Goal: Task Accomplishment & Management: Complete application form

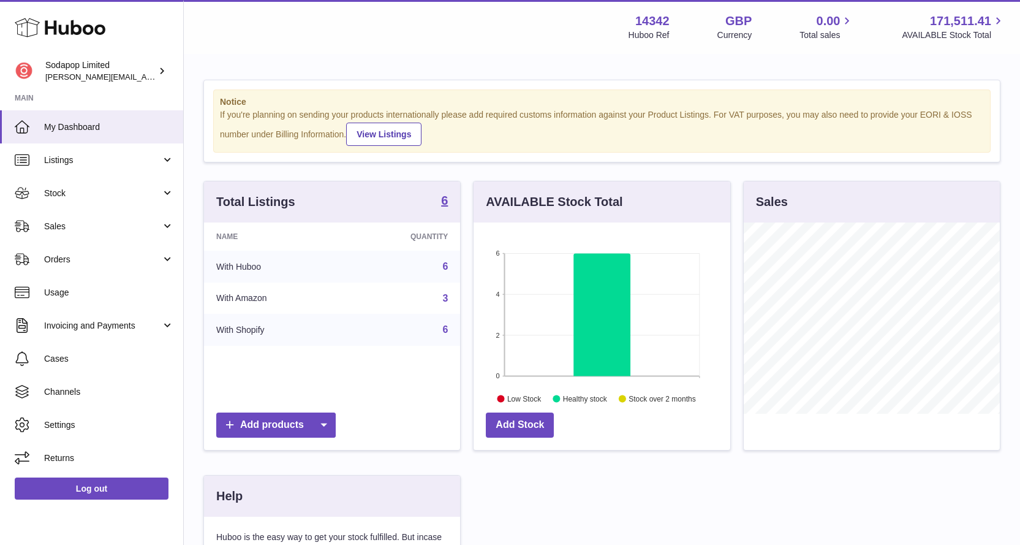
scroll to position [191, 260]
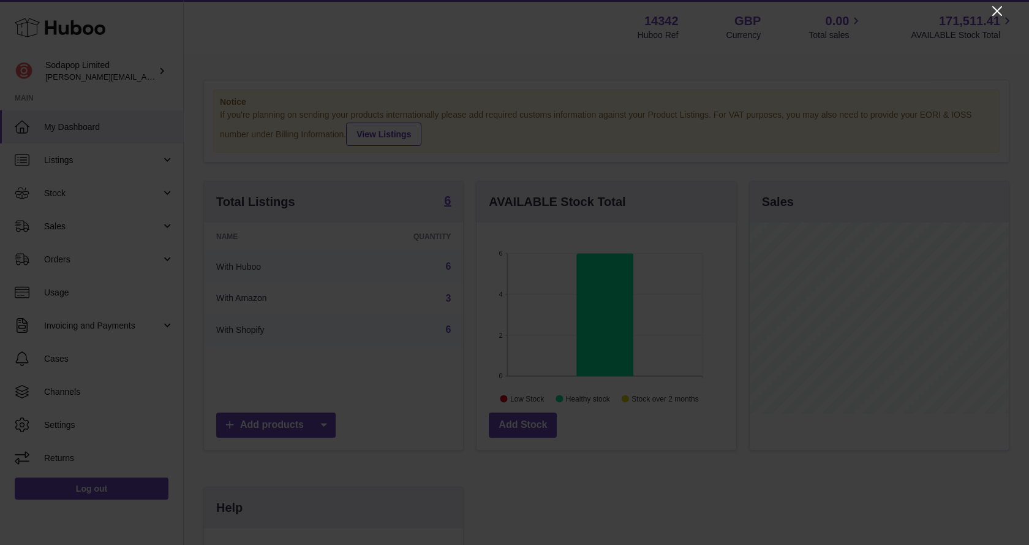
click at [995, 9] on icon "Close" at bounding box center [997, 11] width 10 height 10
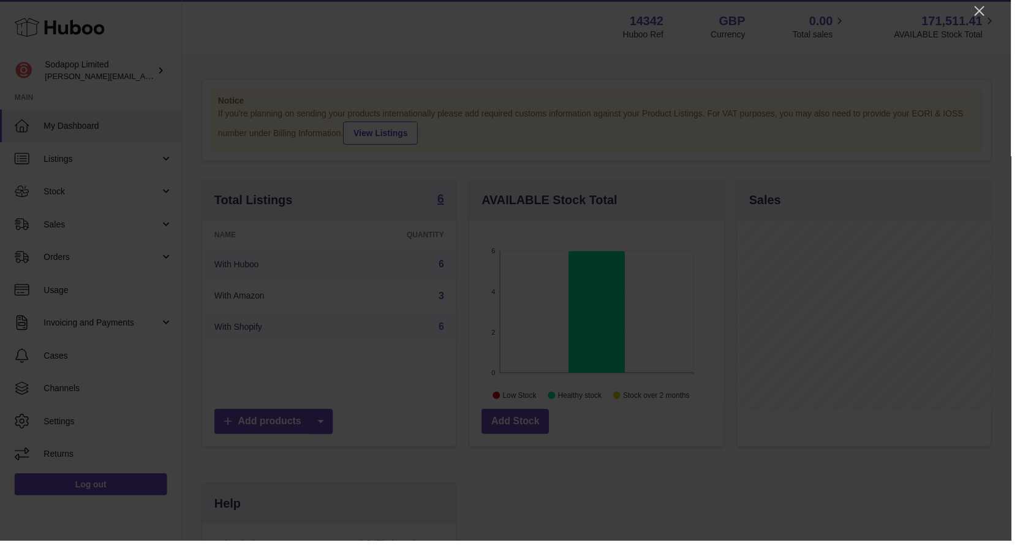
scroll to position [612352, 612288]
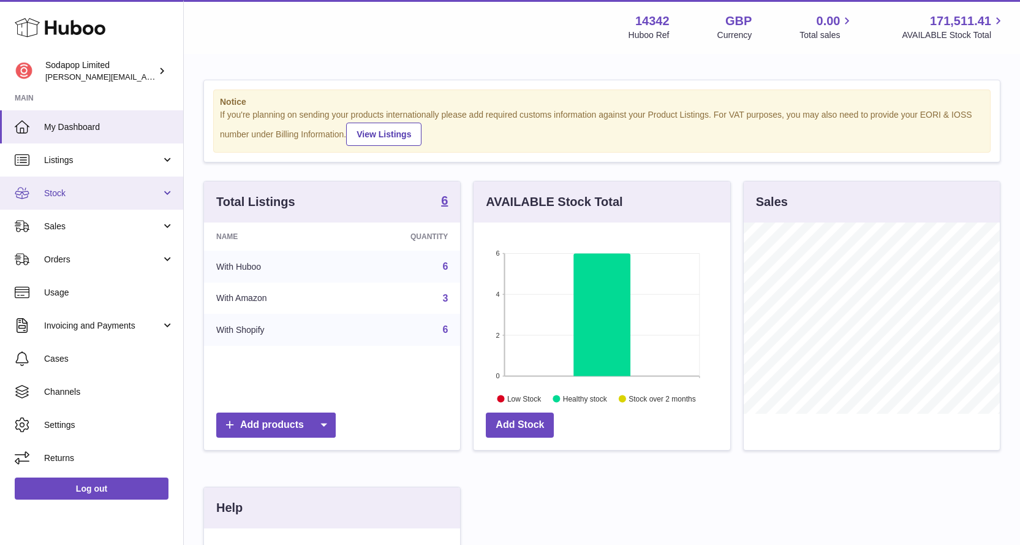
click at [63, 189] on span "Stock" at bounding box center [102, 193] width 117 height 12
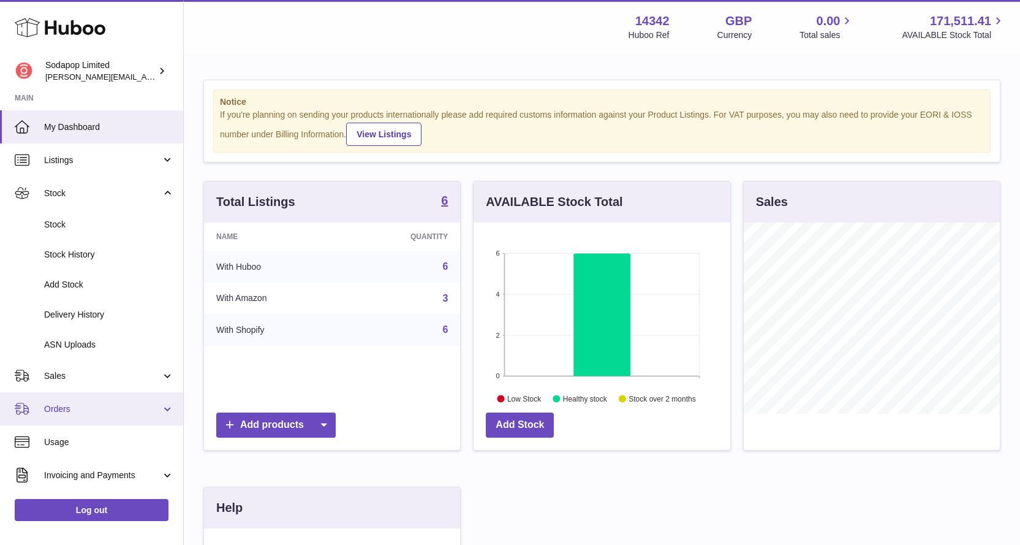
click at [70, 406] on span "Orders" at bounding box center [102, 409] width 117 height 12
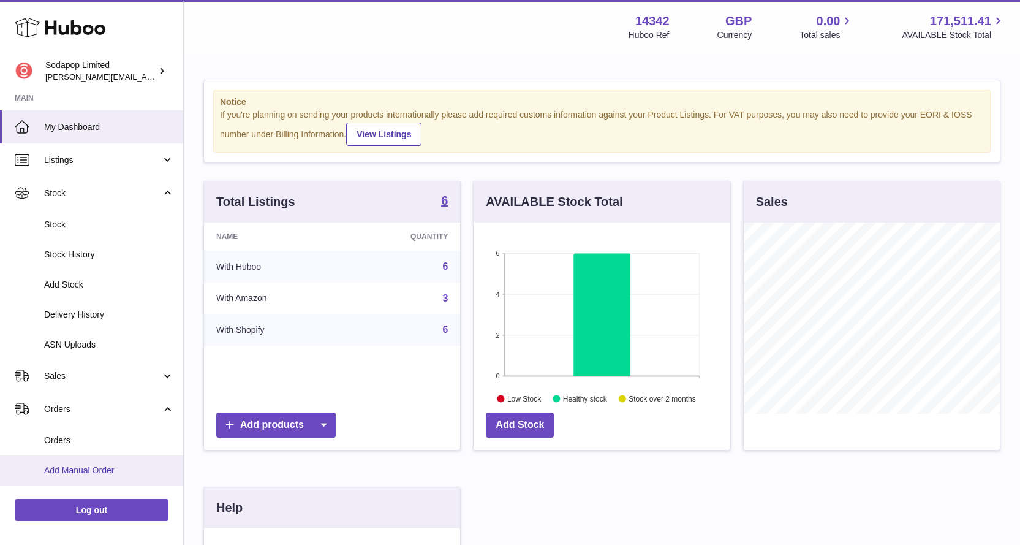
click at [75, 466] on span "Add Manual Order" at bounding box center [109, 470] width 130 height 12
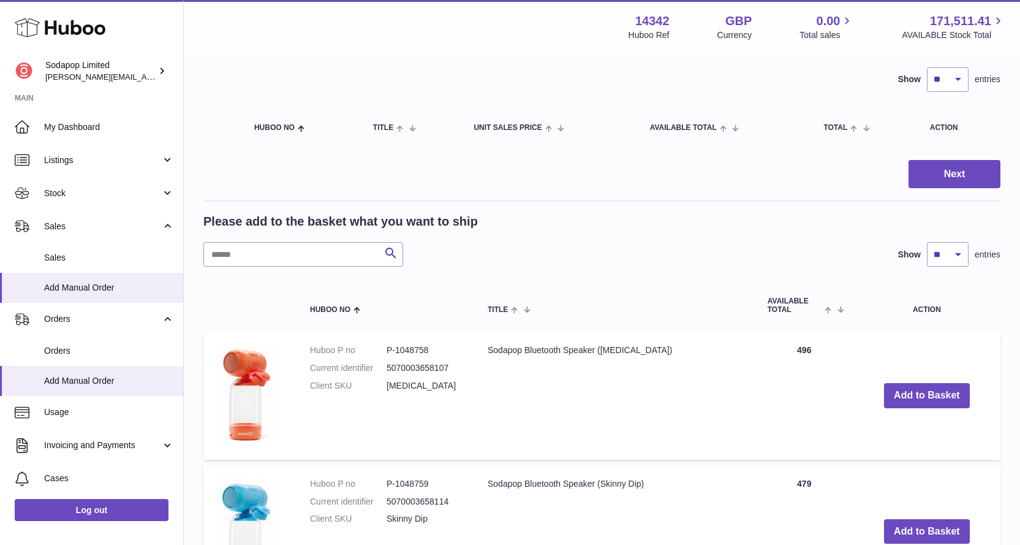
scroll to position [306, 0]
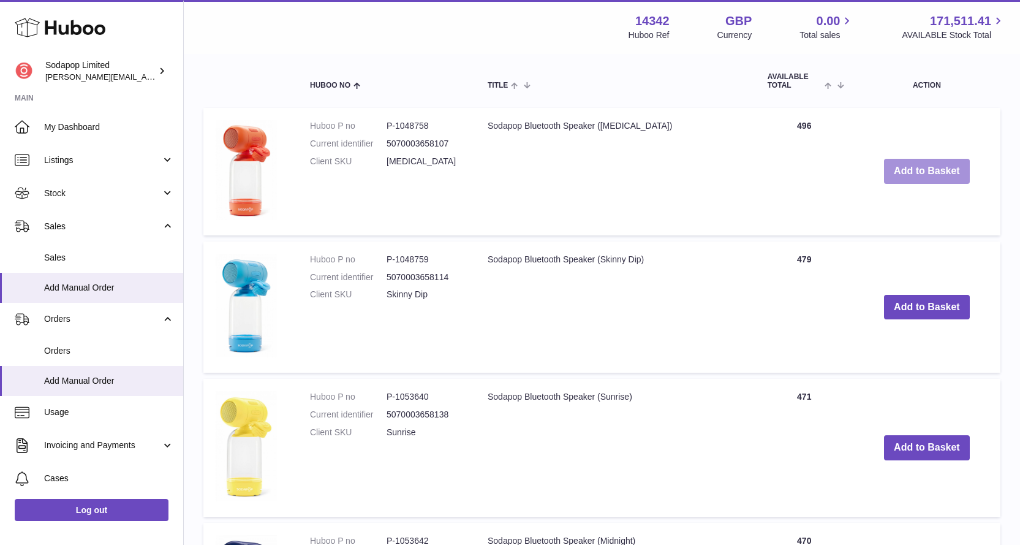
click at [919, 167] on button "Add to Basket" at bounding box center [927, 171] width 86 height 25
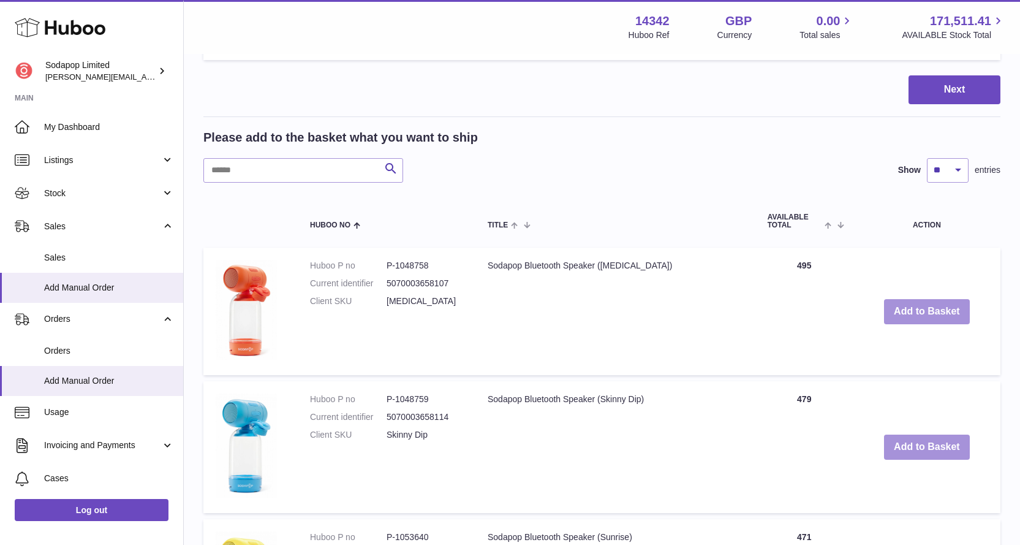
scroll to position [447, 0]
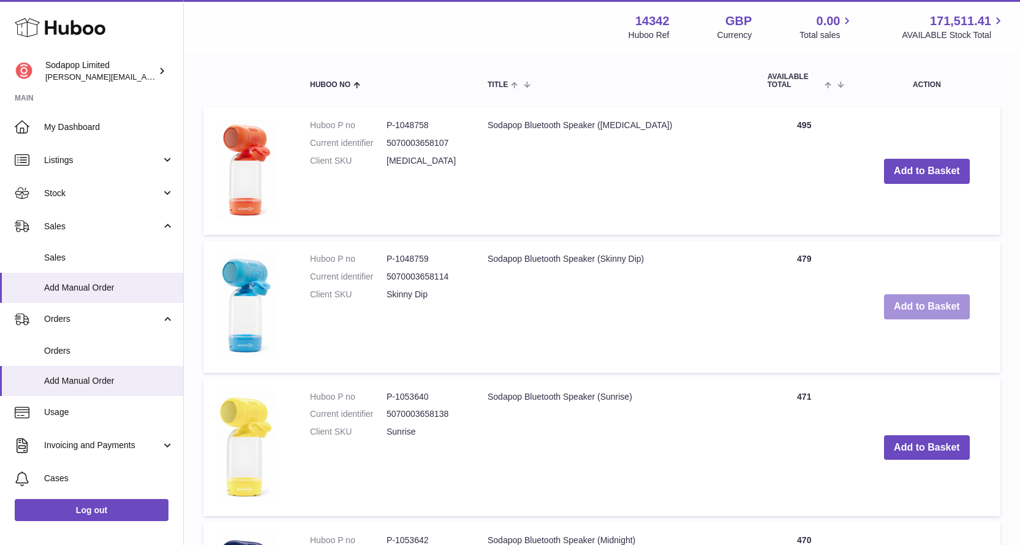
click at [923, 309] on button "Add to Basket" at bounding box center [927, 306] width 86 height 25
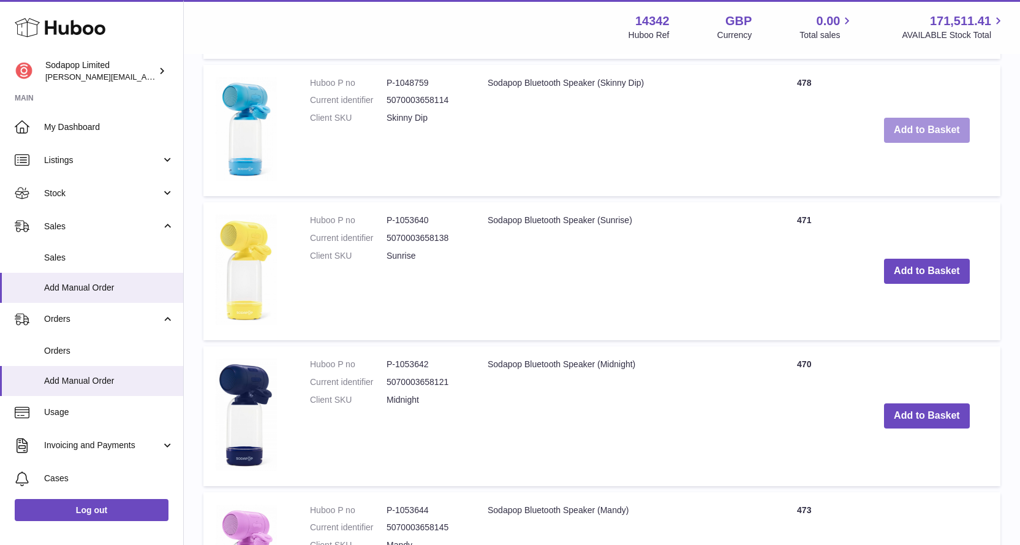
scroll to position [768, 0]
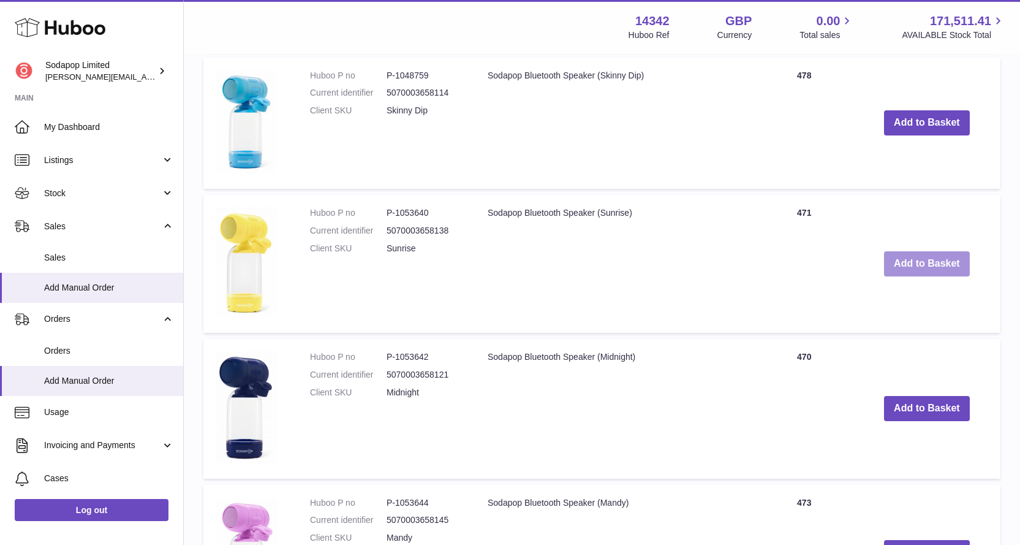
click at [919, 271] on button "Add to Basket" at bounding box center [927, 263] width 86 height 25
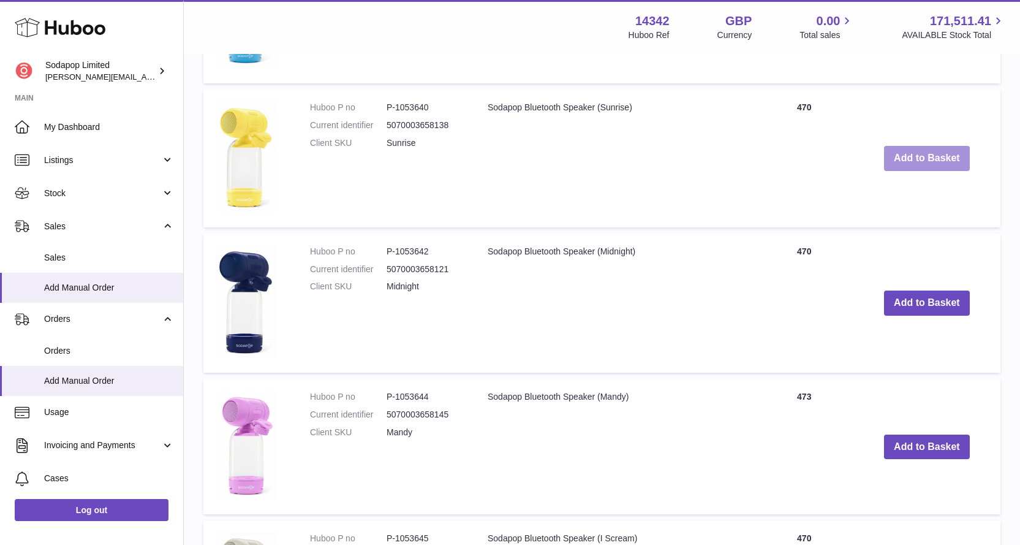
scroll to position [1034, 0]
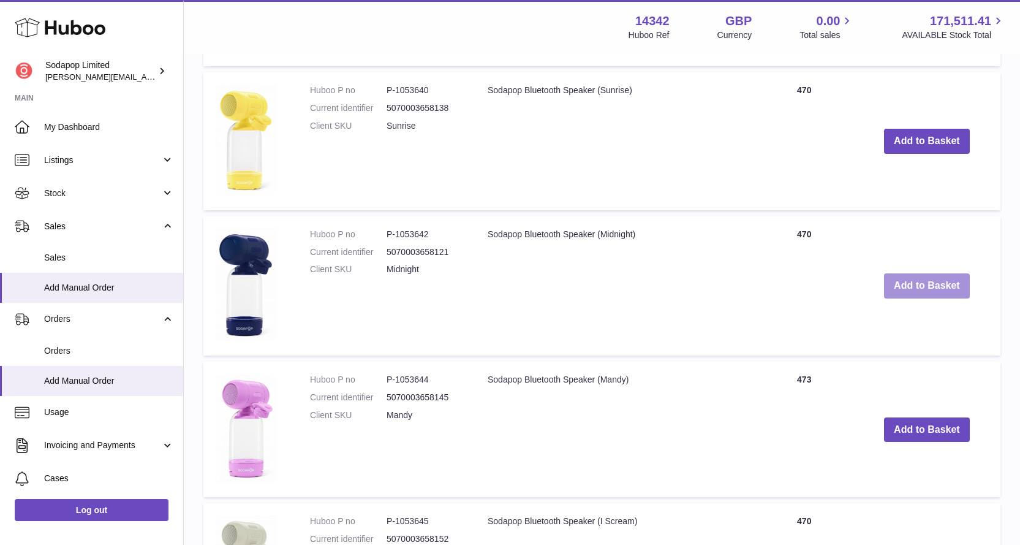
click at [915, 293] on button "Add to Basket" at bounding box center [927, 285] width 86 height 25
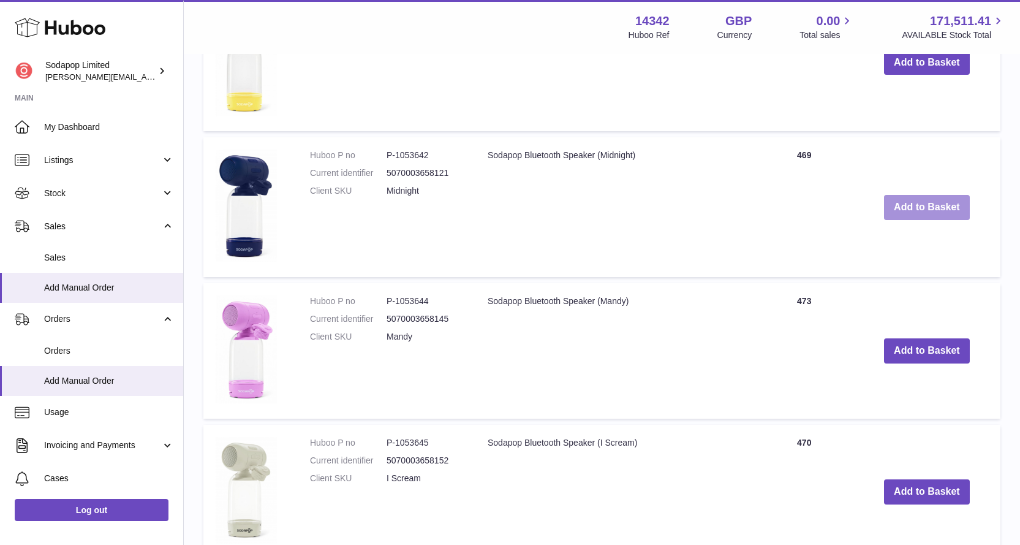
scroll to position [1302, 0]
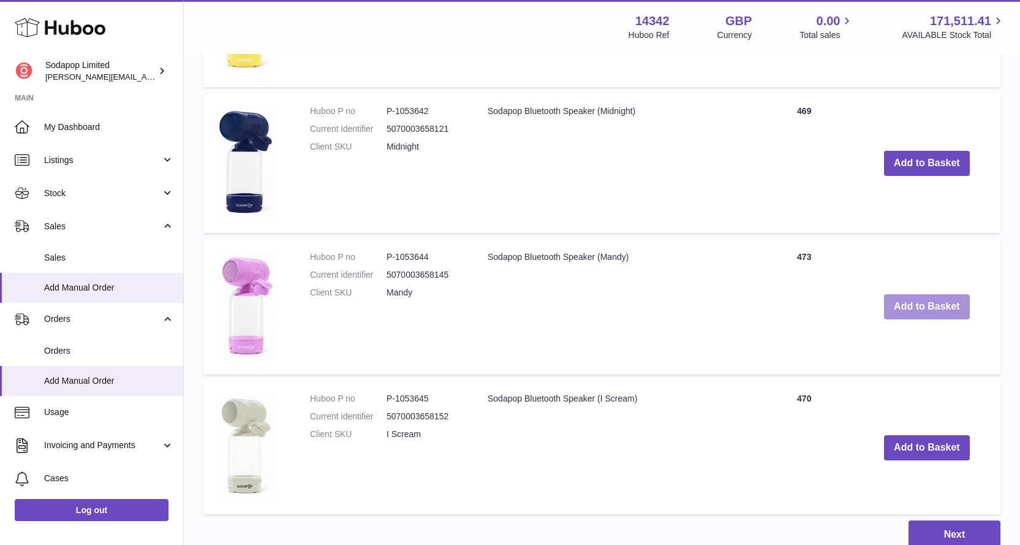
click at [918, 301] on button "Add to Basket" at bounding box center [927, 306] width 86 height 25
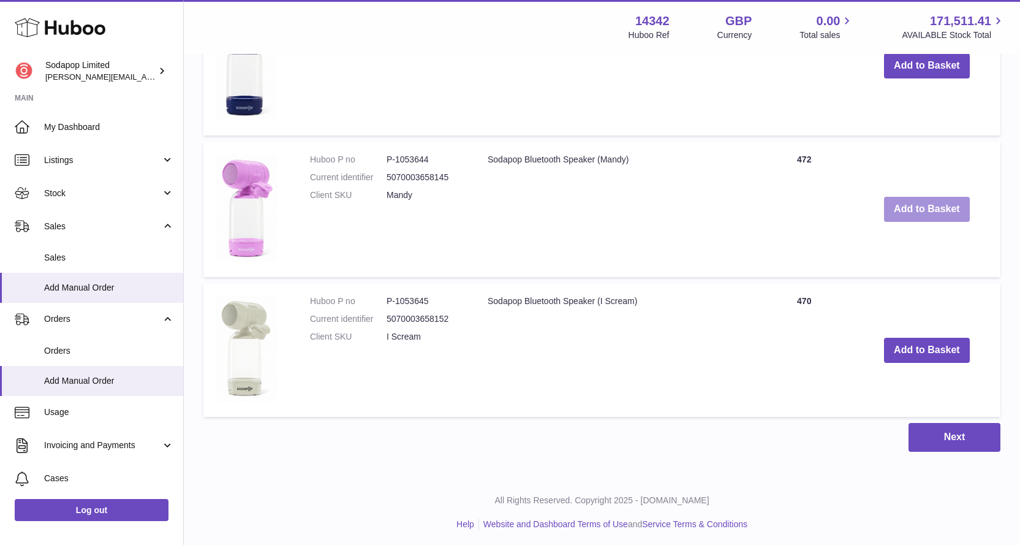
scroll to position [1545, 0]
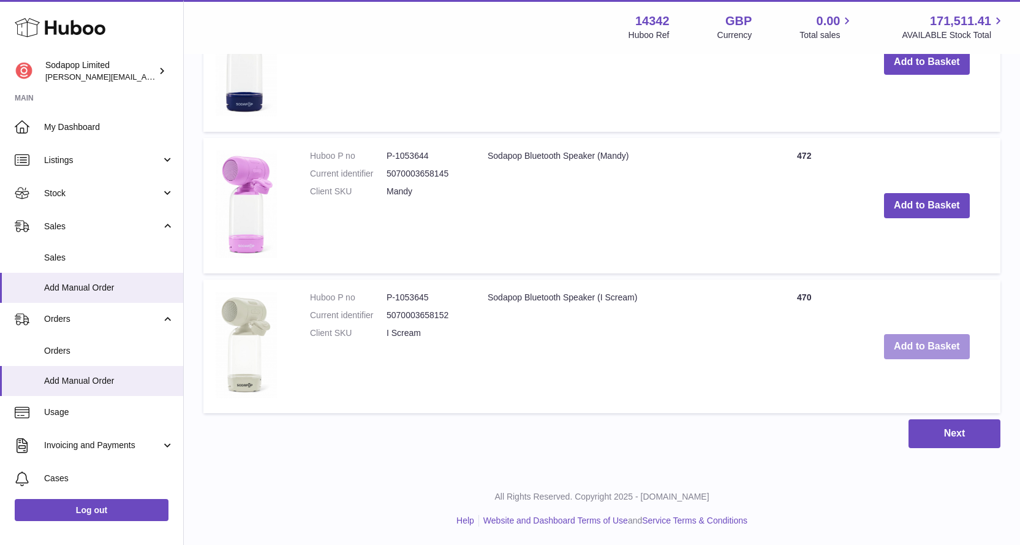
click at [920, 343] on button "Add to Basket" at bounding box center [927, 346] width 86 height 25
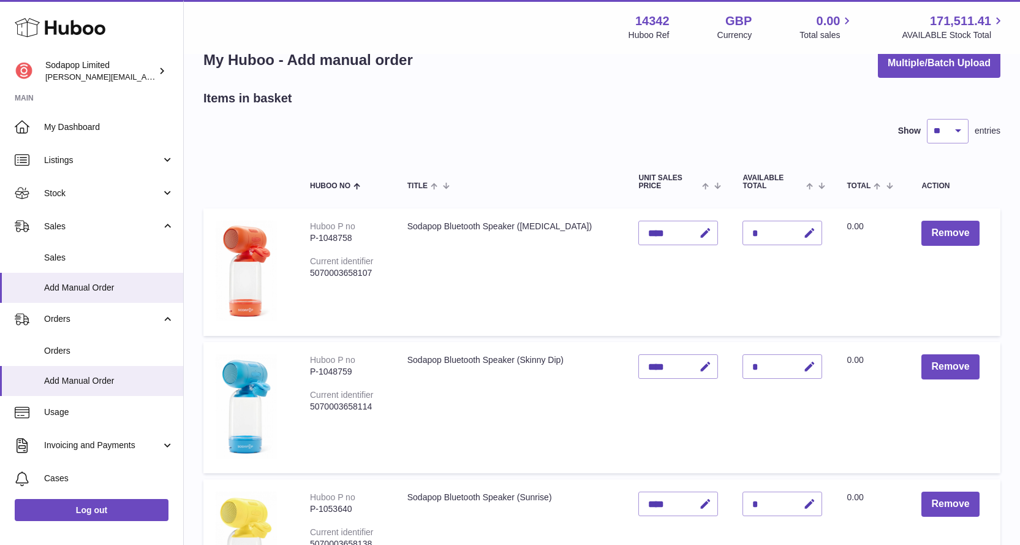
scroll to position [0, 0]
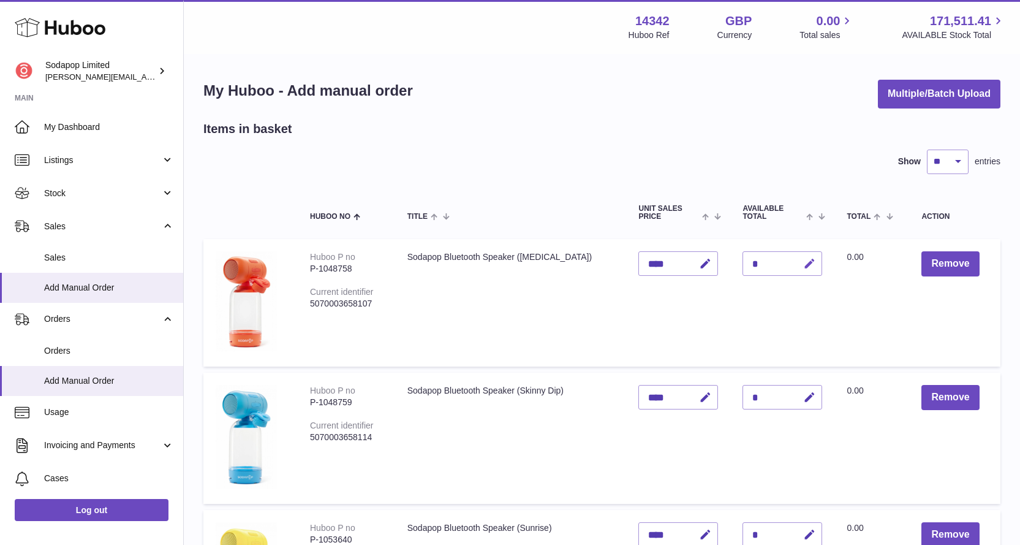
click at [803, 262] on icon "button" at bounding box center [809, 263] width 13 height 13
drag, startPoint x: 757, startPoint y: 262, endPoint x: 703, endPoint y: 261, distance: 54.5
click at [703, 261] on tr "Huboo P no P-1048758 Current identifier 5070003658107 Sodapop Bluetooth Speaker…" at bounding box center [601, 302] width 797 height 127
type input "*"
click at [796, 270] on button "submit" at bounding box center [807, 264] width 23 height 20
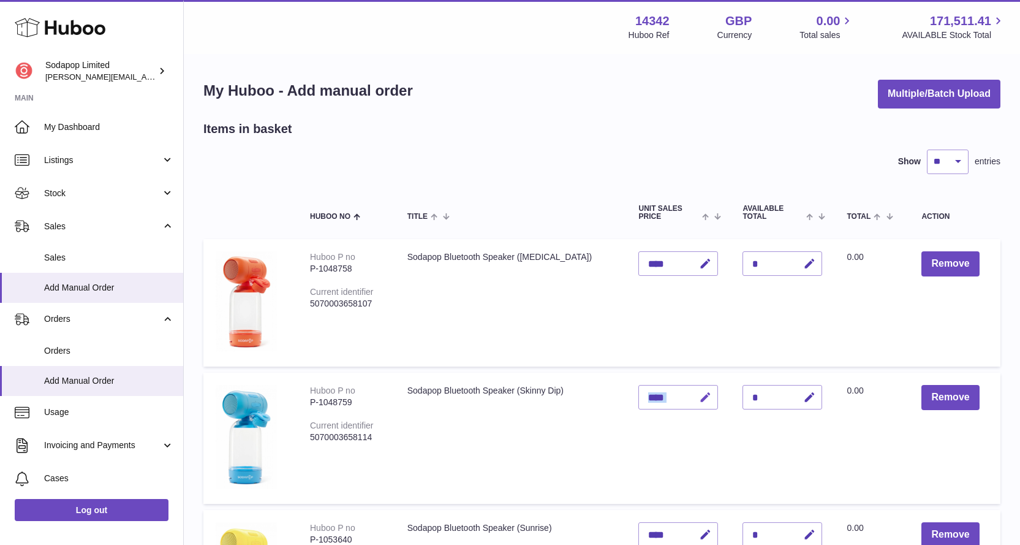
drag, startPoint x: 749, startPoint y: 398, endPoint x: 687, endPoint y: 398, distance: 61.9
click at [687, 398] on tr "Huboo P no P-1048759 Current identifier 5070003658114 Sodapop Bluetooth Speaker…" at bounding box center [601, 437] width 797 height 131
click at [803, 398] on icon "button" at bounding box center [809, 397] width 13 height 13
click at [717, 394] on tr "Huboo P no P-1048759 Current identifier 5070003658114 Sodapop Bluetooth Speaker…" at bounding box center [601, 437] width 797 height 131
click at [779, 394] on icon "button" at bounding box center [784, 396] width 11 height 11
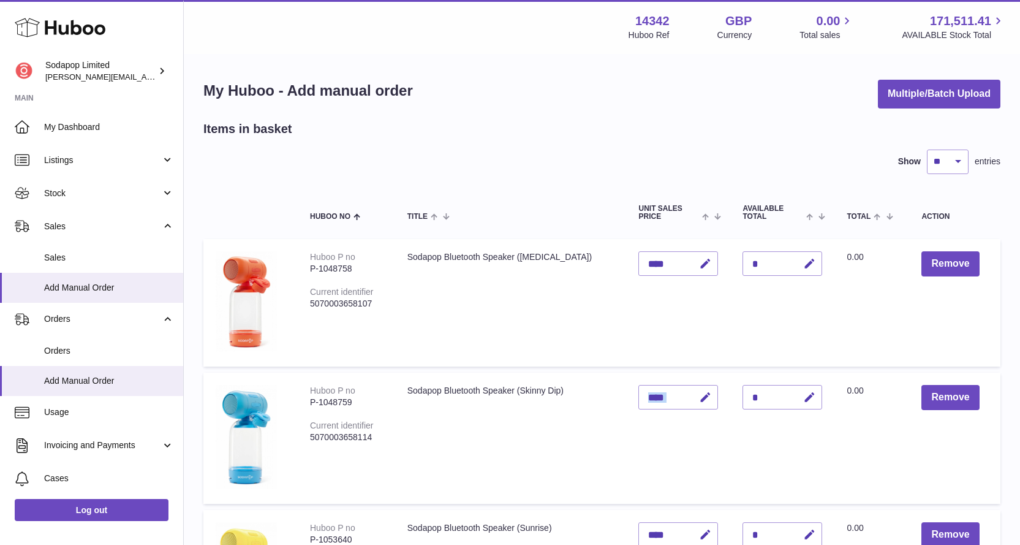
drag, startPoint x: 764, startPoint y: 395, endPoint x: 732, endPoint y: 394, distance: 32.5
click at [703, 394] on tr "Huboo P no P-1048759 Current identifier 5070003658114 Sodapop Bluetooth Speaker…" at bounding box center [601, 437] width 797 height 131
click at [768, 396] on div "*" at bounding box center [782, 397] width 80 height 25
click at [756, 396] on div "*" at bounding box center [782, 397] width 80 height 25
click at [803, 397] on icon "button" at bounding box center [809, 397] width 13 height 13
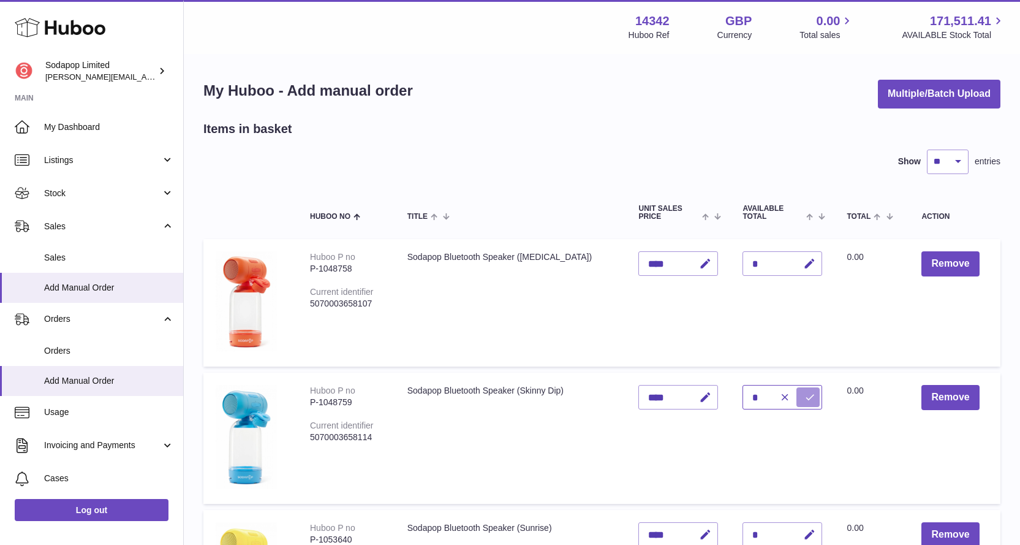
type input "*"
click at [804, 394] on icon "submit" at bounding box center [809, 396] width 11 height 11
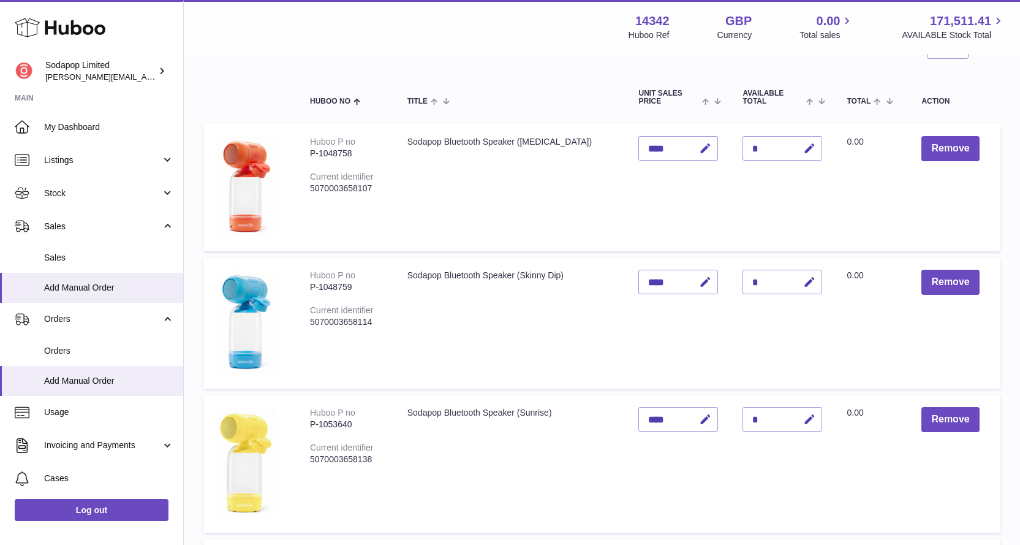
scroll to position [123, 0]
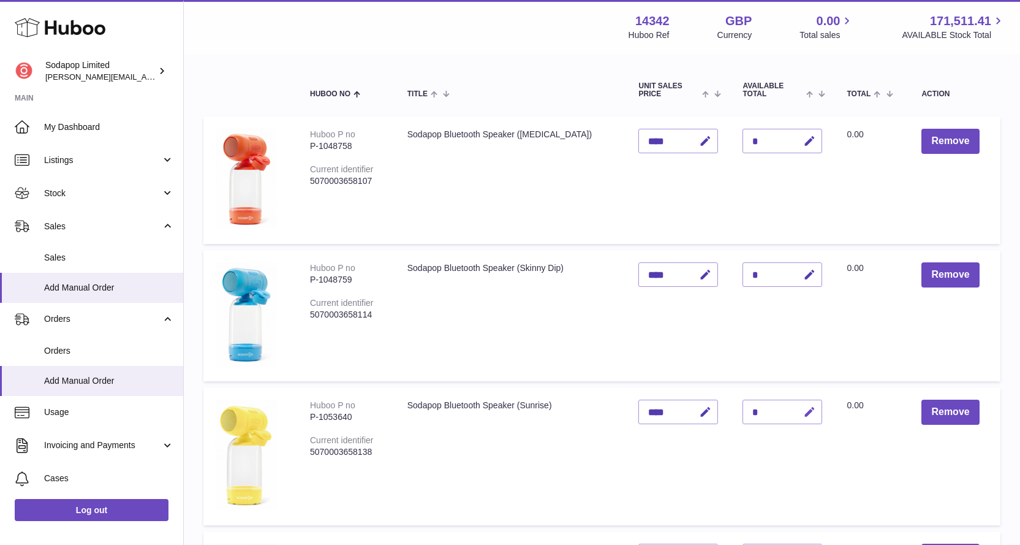
click at [803, 414] on icon "button" at bounding box center [809, 412] width 13 height 13
type input "*"
click at [804, 412] on icon "submit" at bounding box center [809, 411] width 11 height 11
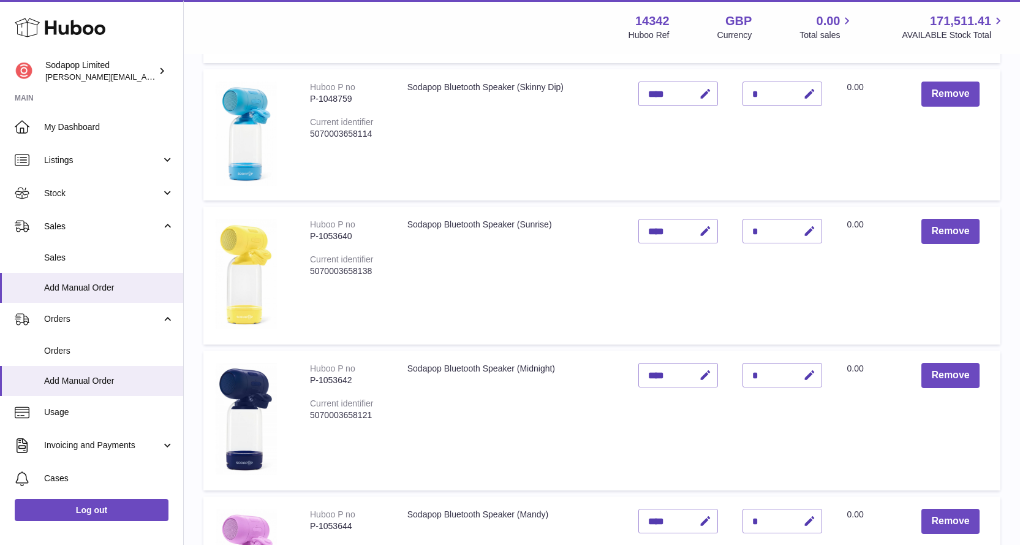
scroll to position [306, 0]
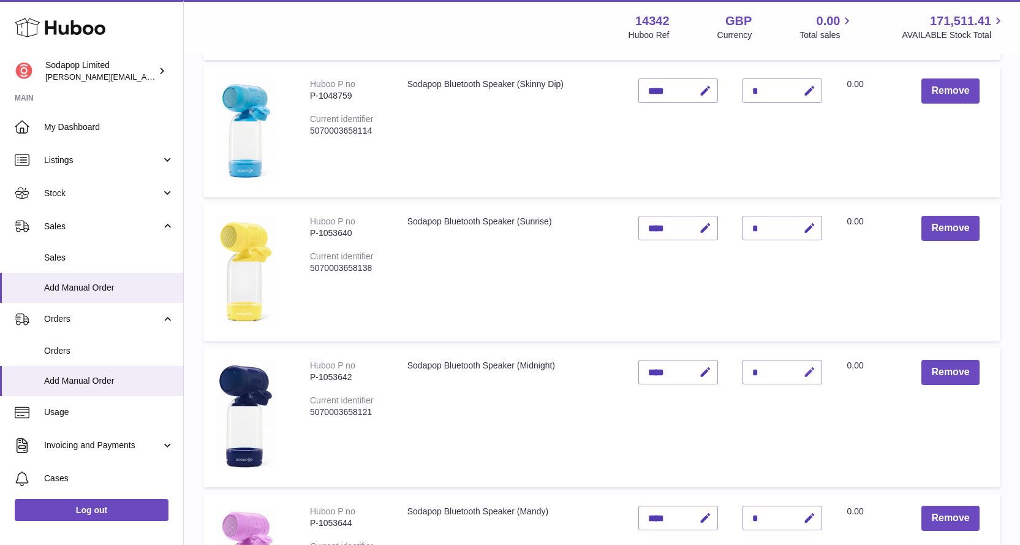
click at [803, 377] on icon "button" at bounding box center [809, 372] width 13 height 13
click at [779, 370] on icon "button" at bounding box center [784, 371] width 11 height 11
click at [803, 370] on icon "button" at bounding box center [809, 372] width 13 height 13
type input "*"
click at [804, 372] on icon "submit" at bounding box center [809, 371] width 11 height 11
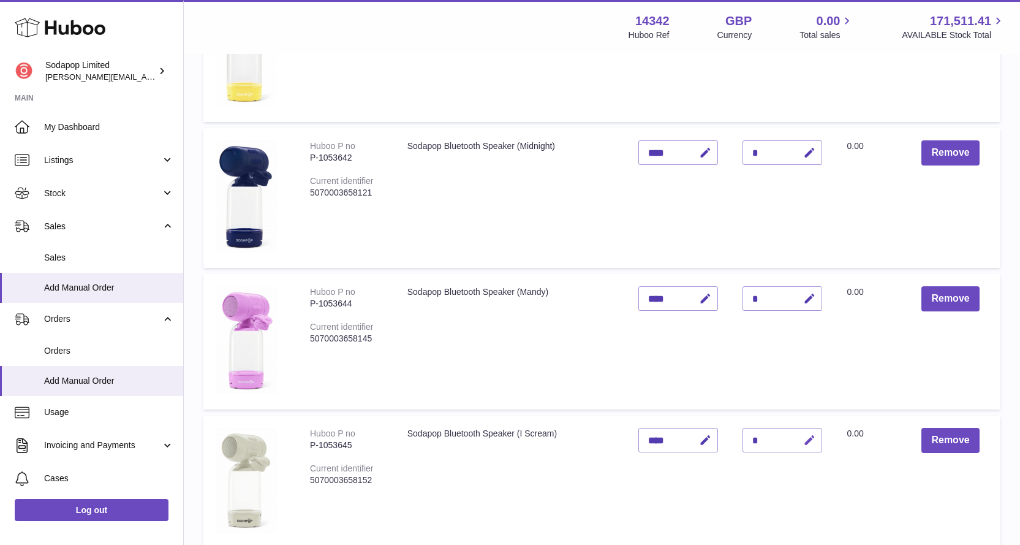
scroll to position [551, 0]
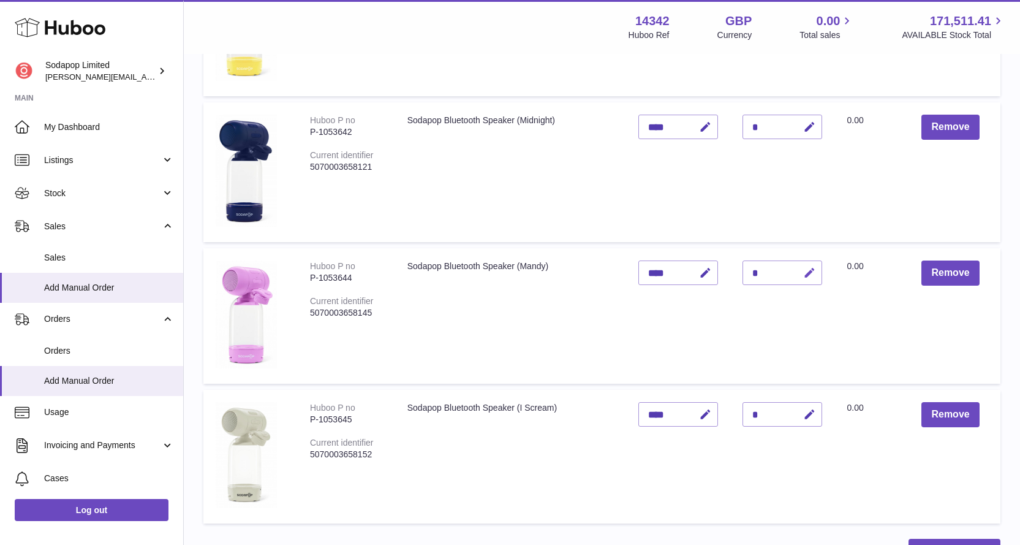
click at [803, 273] on icon "button" at bounding box center [809, 272] width 13 height 13
type input "*"
click at [804, 274] on icon "submit" at bounding box center [809, 272] width 11 height 11
click at [803, 412] on icon "button" at bounding box center [809, 414] width 13 height 13
type input "*"
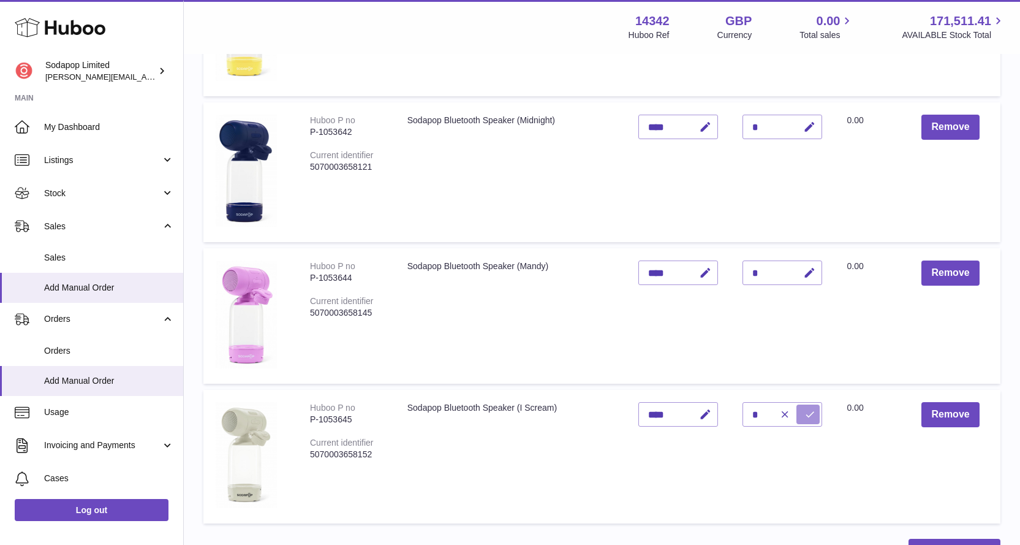
click at [804, 415] on icon "submit" at bounding box center [809, 414] width 11 height 11
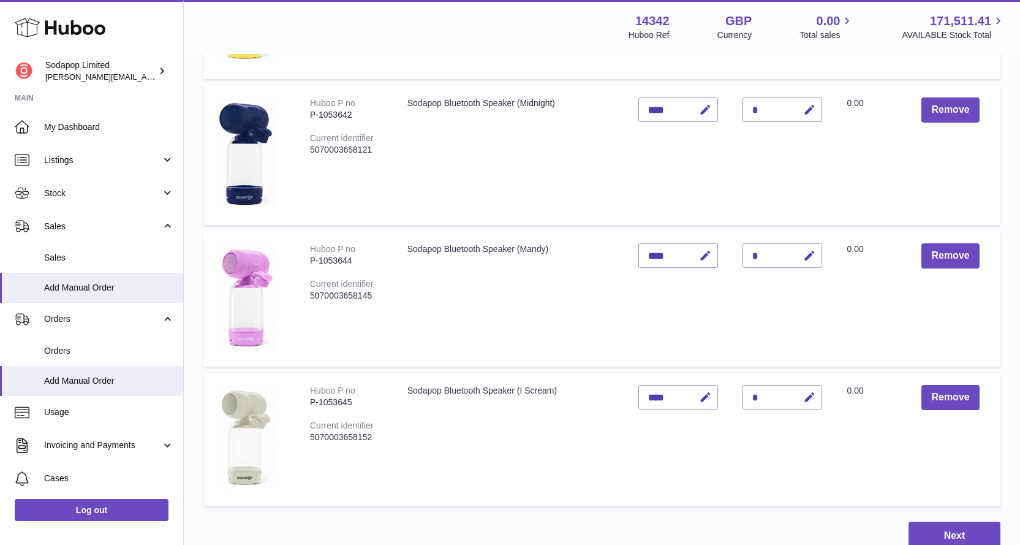
scroll to position [735, 0]
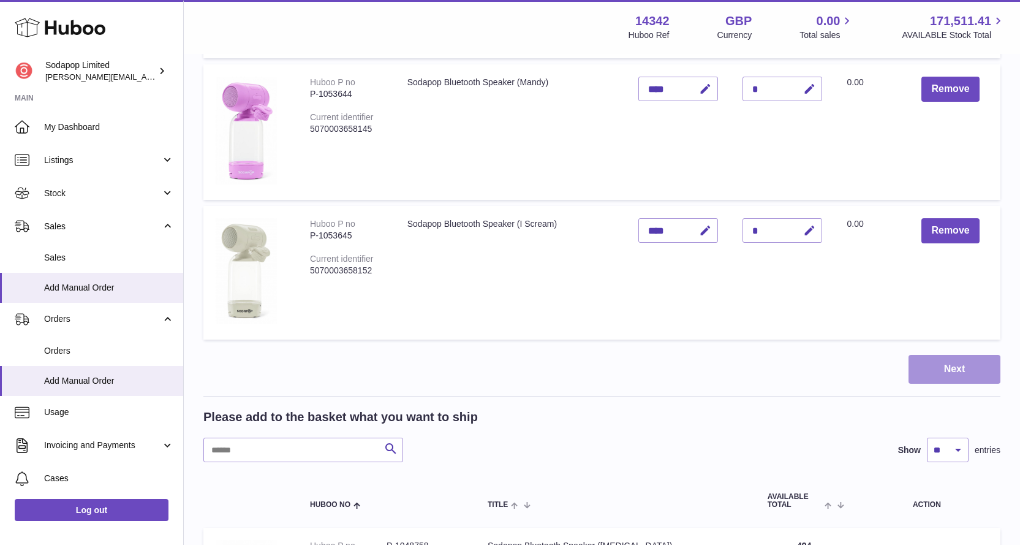
click at [975, 375] on button "Next" at bounding box center [954, 369] width 92 height 29
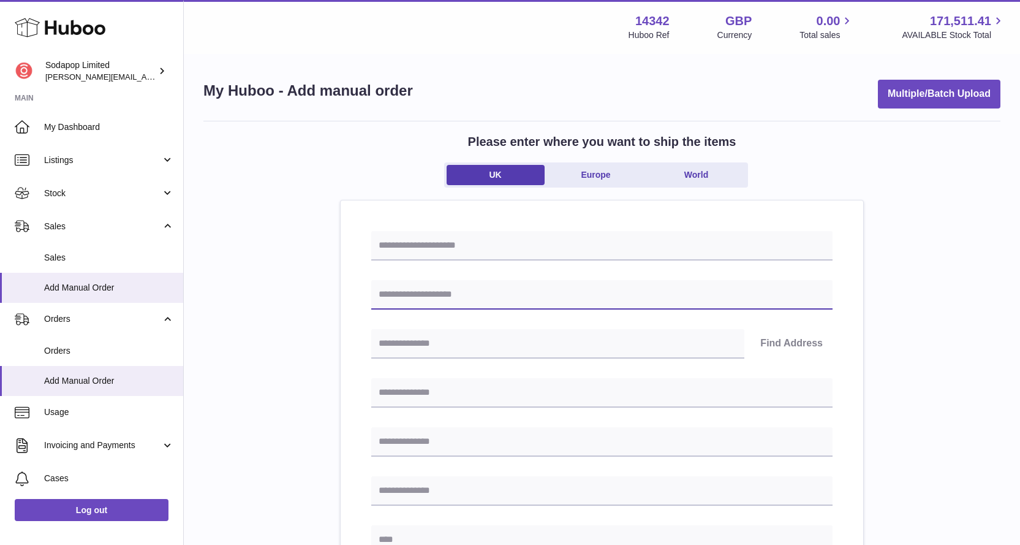
click at [430, 295] on input "text" at bounding box center [601, 294] width 461 height 29
paste input "**********"
type input "**********"
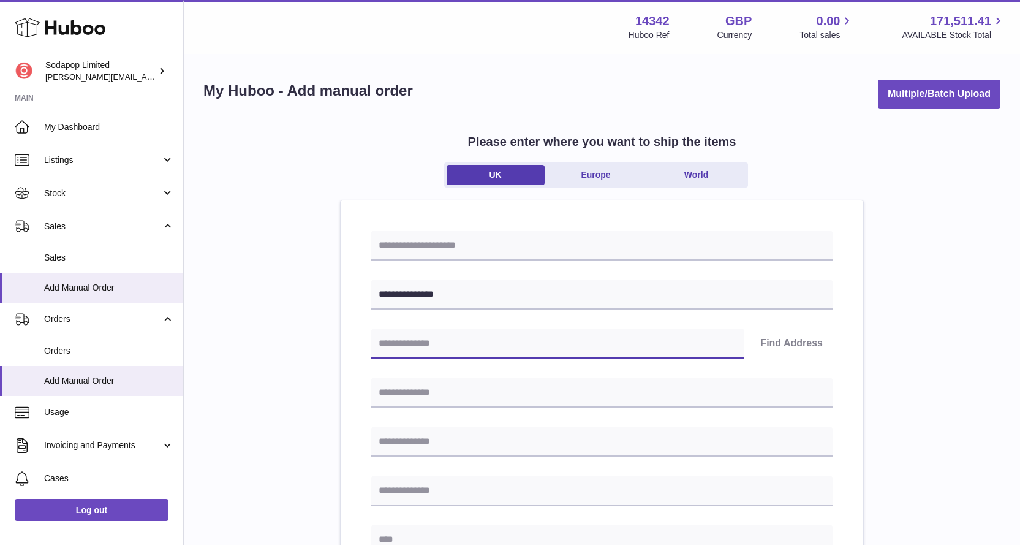
click at [463, 344] on input "text" at bounding box center [557, 343] width 373 height 29
paste input "*****"
type input "*****"
click at [768, 342] on button "Find Address" at bounding box center [791, 343] width 82 height 29
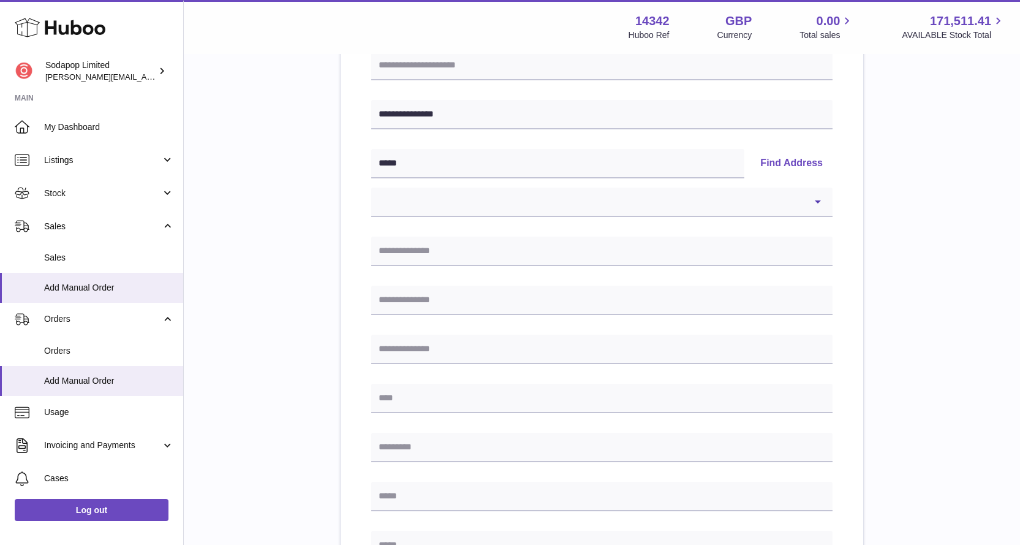
scroll to position [184, 0]
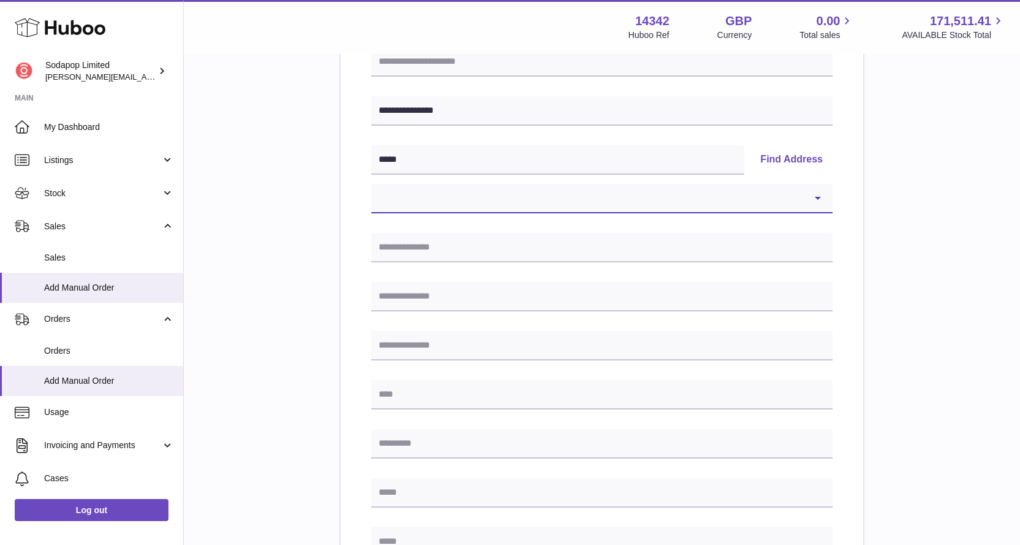
click at [809, 196] on select "**********" at bounding box center [601, 198] width 461 height 29
select select "**"
click at [371, 184] on select "**********" at bounding box center [601, 198] width 461 height 29
type input "*******"
type input "**********"
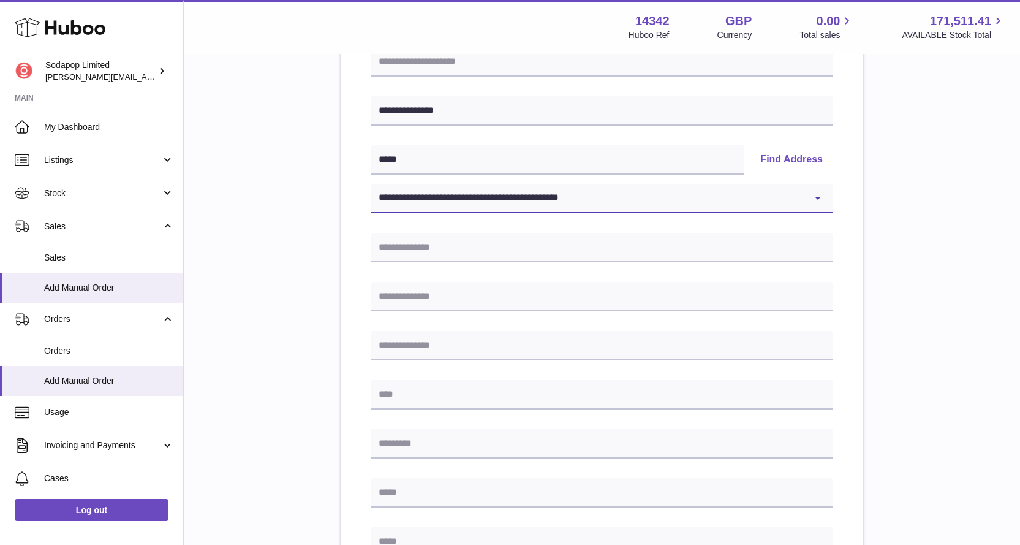
type input "******"
type input "*****"
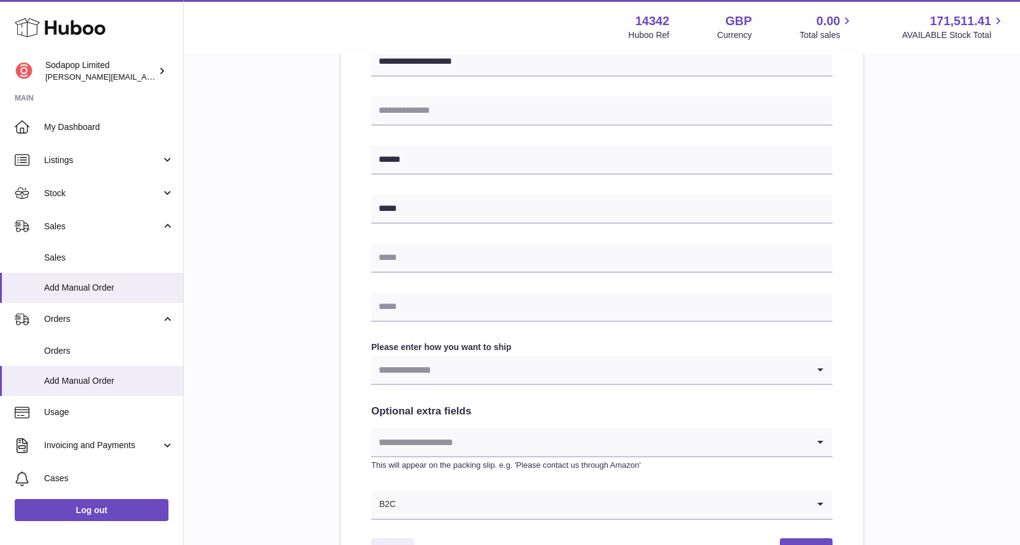
scroll to position [429, 0]
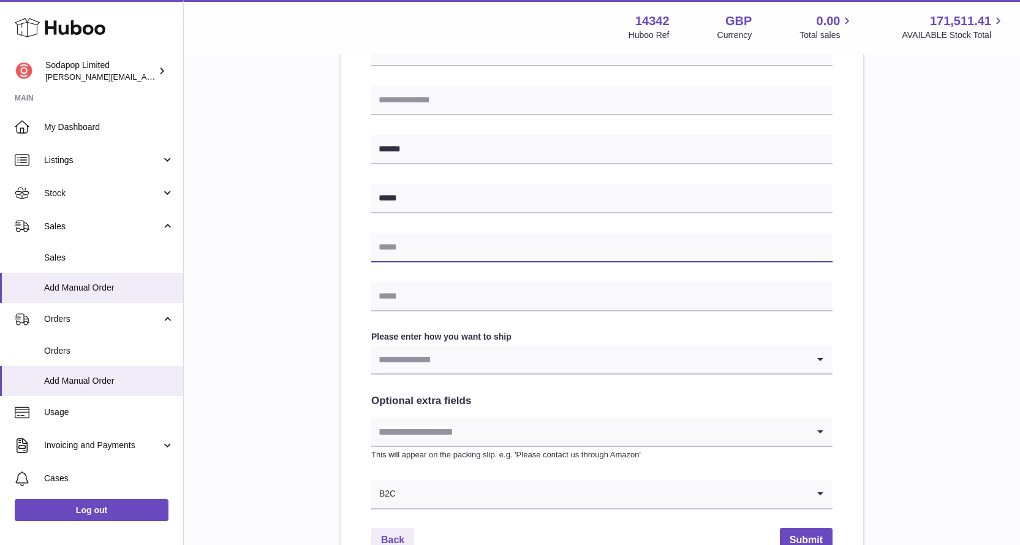
click at [477, 250] on input "text" at bounding box center [601, 247] width 461 height 29
paste input "**********"
type input "**********"
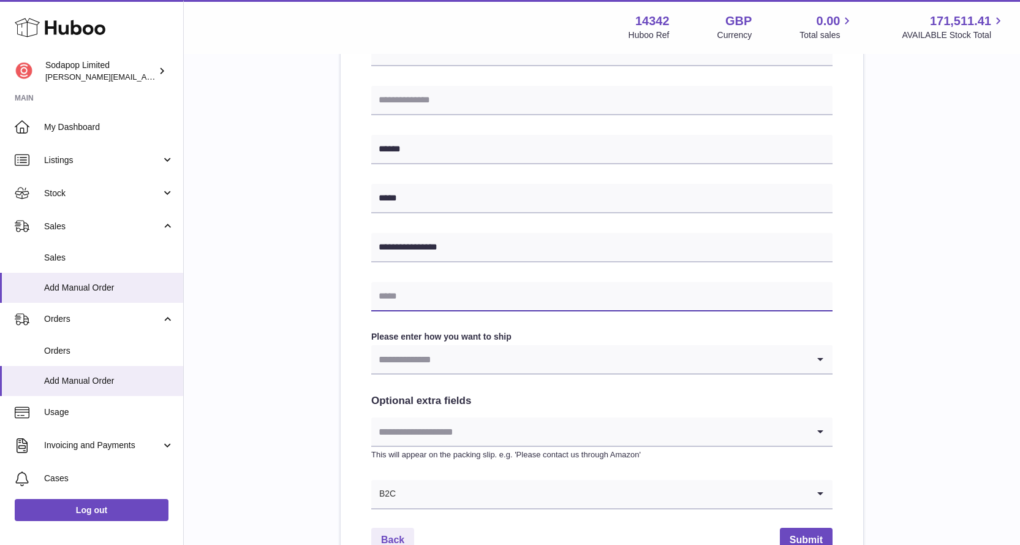
click at [491, 306] on input "text" at bounding box center [601, 296] width 461 height 29
paste input "**********"
type input "**********"
click at [497, 364] on input "Search for option" at bounding box center [589, 359] width 437 height 28
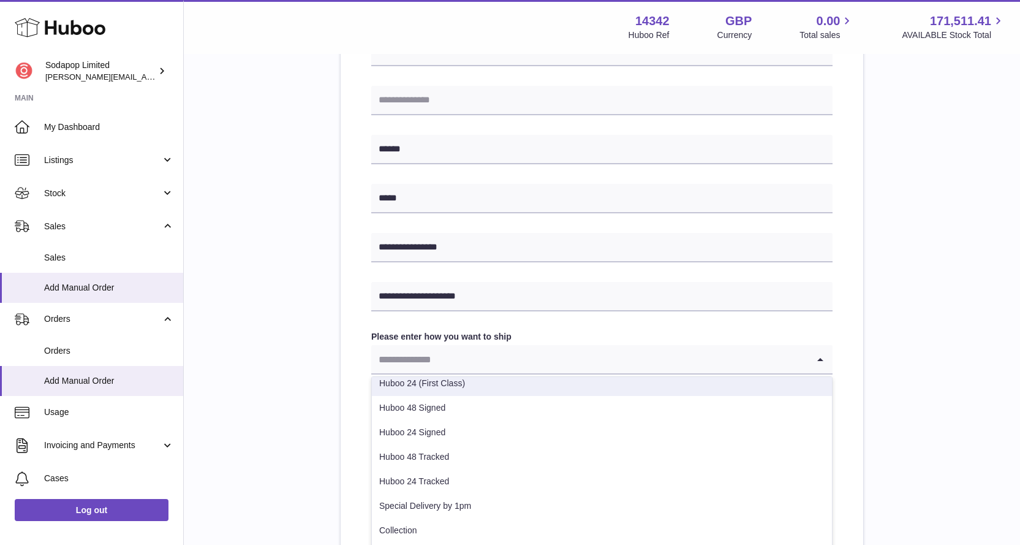
scroll to position [61, 0]
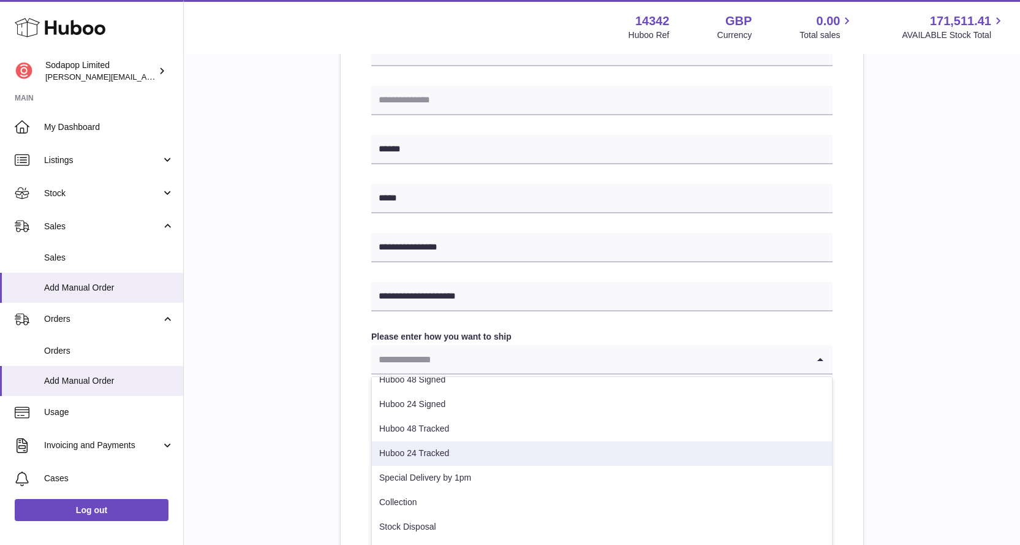
click at [449, 449] on li "Huboo 24 Tracked" at bounding box center [602, 453] width 460 height 25
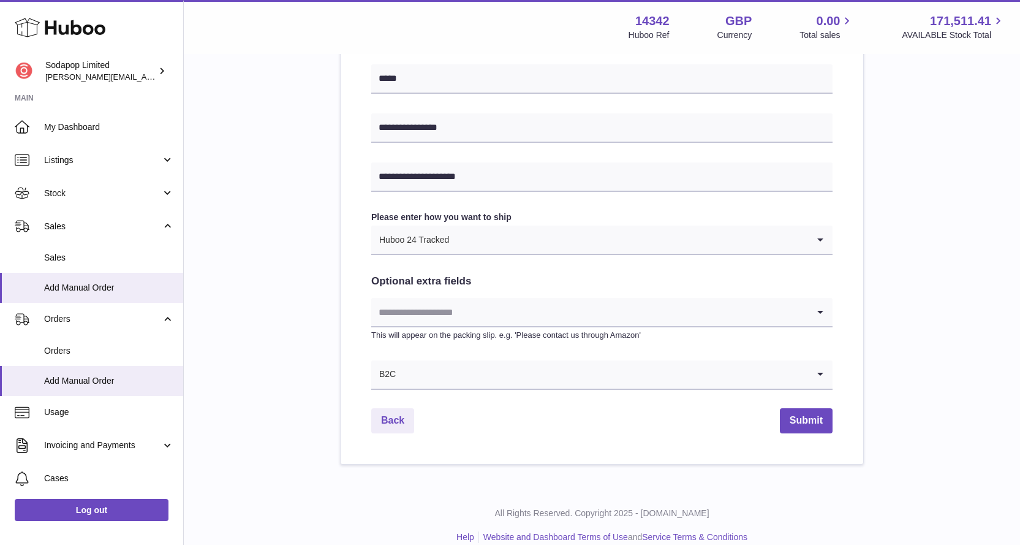
scroll to position [565, 0]
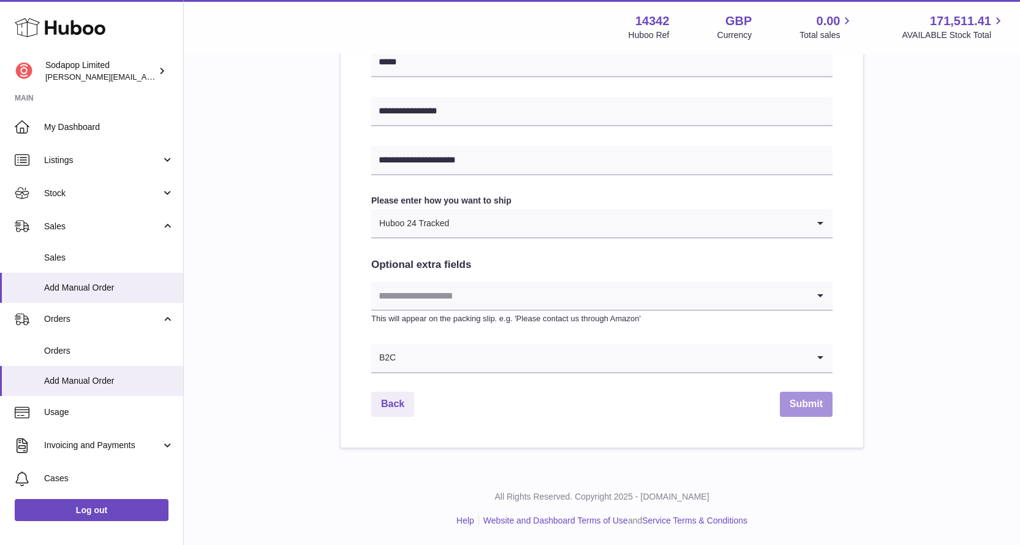
click at [802, 405] on button "Submit" at bounding box center [806, 403] width 53 height 25
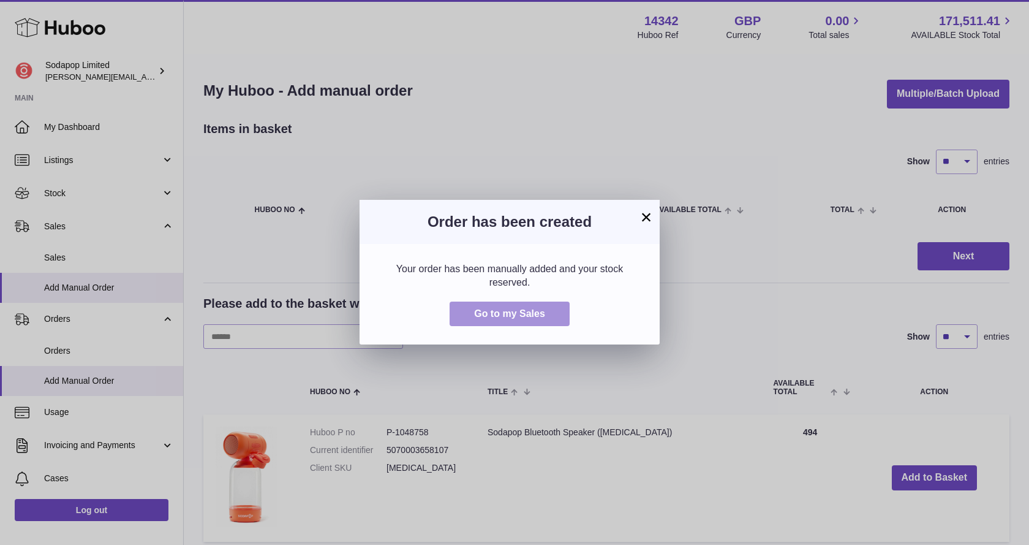
click at [505, 310] on span "Go to my Sales" at bounding box center [509, 313] width 71 height 10
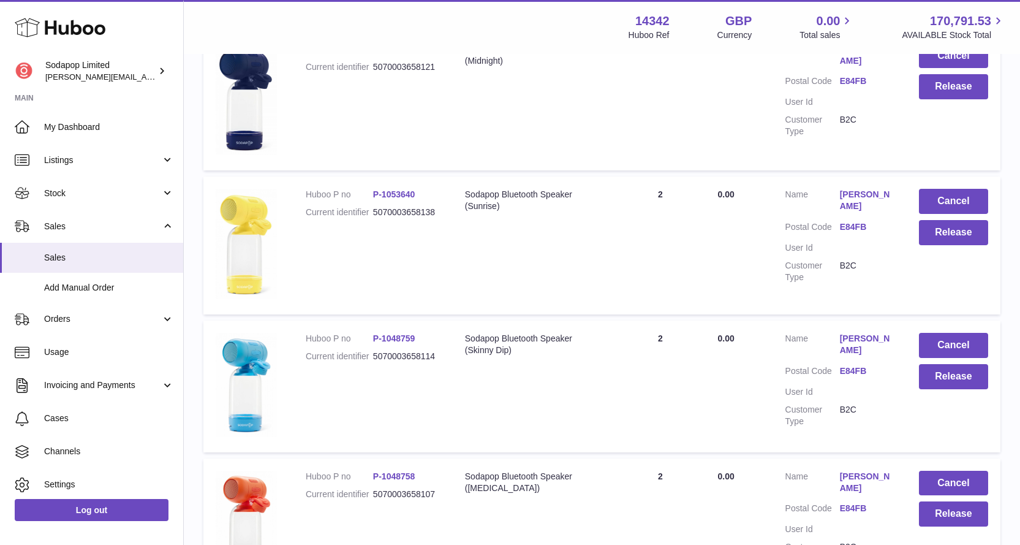
scroll to position [674, 0]
